Goal: Transaction & Acquisition: Purchase product/service

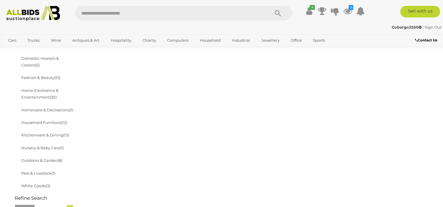
scroll to position [224, 0]
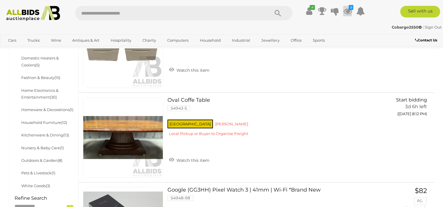
click at [349, 8] on icon "8" at bounding box center [351, 7] width 5 height 5
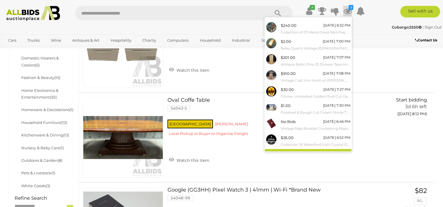
scroll to position [19, 0]
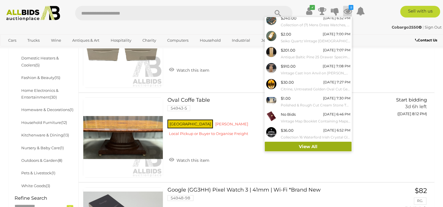
click at [329, 147] on link "View All" at bounding box center [308, 147] width 87 height 10
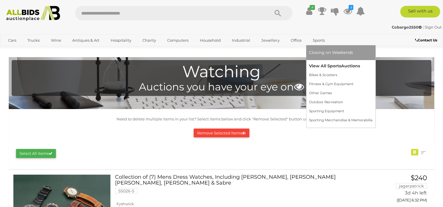
click at [318, 64] on link "View All Sports Auctions" at bounding box center [340, 65] width 63 height 9
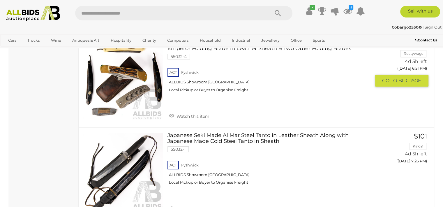
scroll to position [2179, 0]
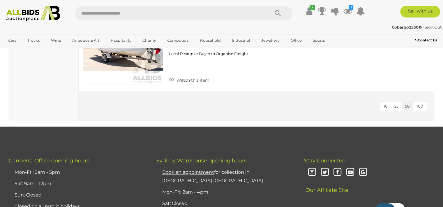
scroll to position [3052, 0]
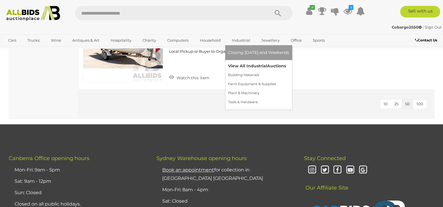
click at [245, 63] on link "View All Industrial Auctions" at bounding box center [258, 65] width 61 height 9
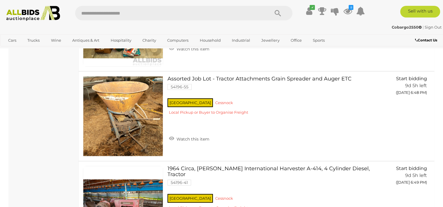
scroll to position [2691, 0]
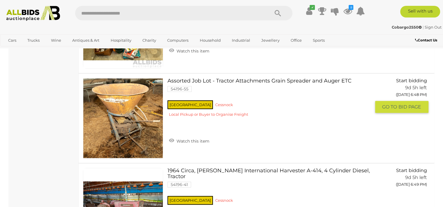
click at [236, 78] on link "Assorted Job Lot - Tractor Attachments Grain Spreader and Auger ETC 54196-55 NS…" at bounding box center [271, 99] width 199 height 43
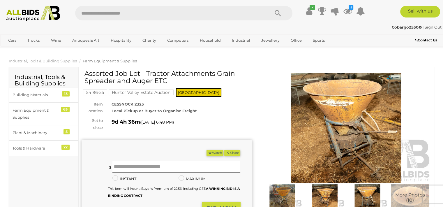
click at [408, 199] on span "More Photos (10)" at bounding box center [410, 197] width 30 height 10
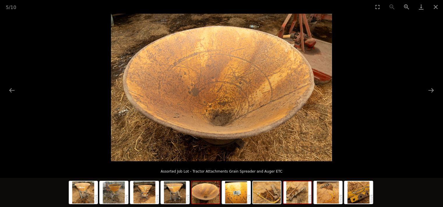
click at [293, 192] on img at bounding box center [297, 192] width 28 height 22
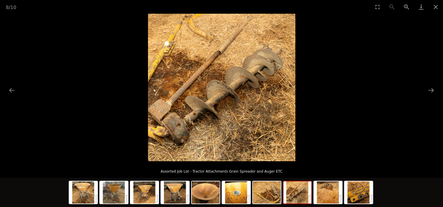
click at [293, 192] on img at bounding box center [297, 192] width 28 height 22
click at [434, 4] on button "Close gallery" at bounding box center [435, 7] width 15 height 14
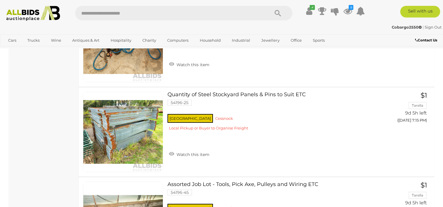
scroll to position [4392, 0]
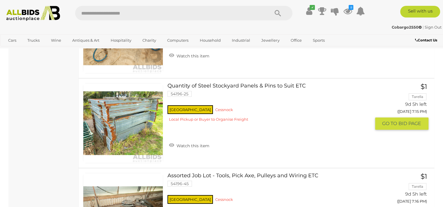
click at [130, 103] on link at bounding box center [123, 123] width 80 height 80
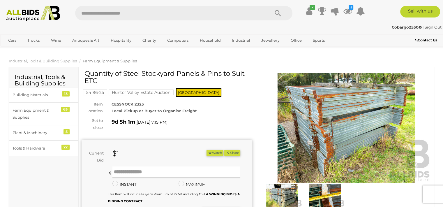
click at [339, 122] on img at bounding box center [346, 128] width 171 height 110
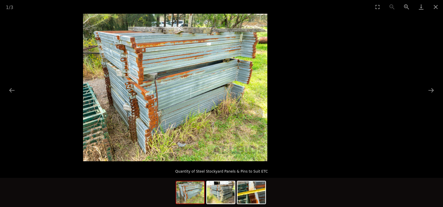
drag, startPoint x: 339, startPoint y: 122, endPoint x: 271, endPoint y: 177, distance: 87.8
click at [271, 177] on div "1 / 3 Quantity of Steel Stockyard Panels & Pins to Suit ETC" at bounding box center [221, 103] width 443 height 207
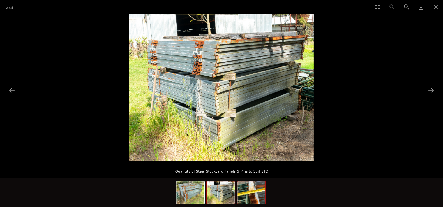
click at [254, 188] on img at bounding box center [251, 192] width 28 height 22
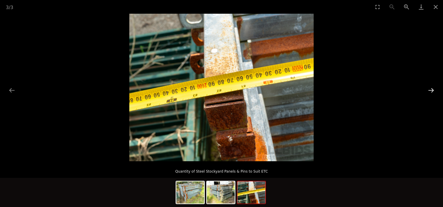
click at [432, 88] on button "Next slide" at bounding box center [431, 89] width 12 height 11
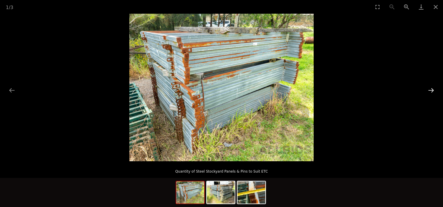
click at [432, 88] on button "Next slide" at bounding box center [431, 89] width 12 height 11
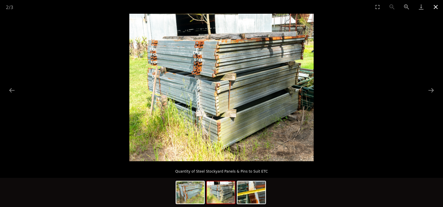
click at [435, 6] on button "Close gallery" at bounding box center [435, 7] width 15 height 14
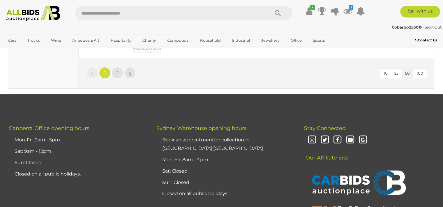
scroll to position [4591, 0]
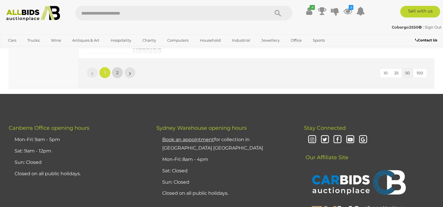
click at [115, 67] on link "2" at bounding box center [118, 73] width 12 height 12
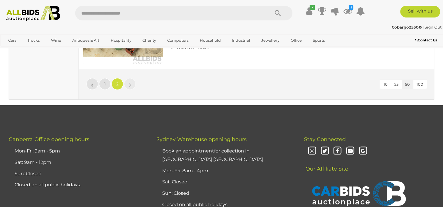
scroll to position [4390, 0]
